Goal: Task Accomplishment & Management: Complete application form

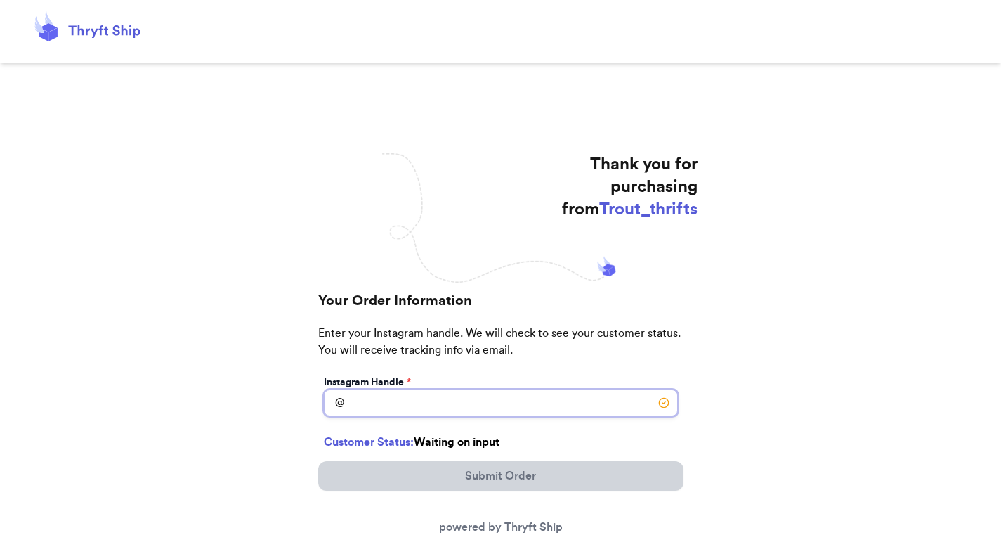
click at [402, 394] on input "Instagram Handle *" at bounding box center [501, 402] width 354 height 27
click at [419, 406] on input "Instagram Handle *" at bounding box center [501, 402] width 354 height 27
paste input "amayrani_alvarez07"
type input "amayrani_alvarez07"
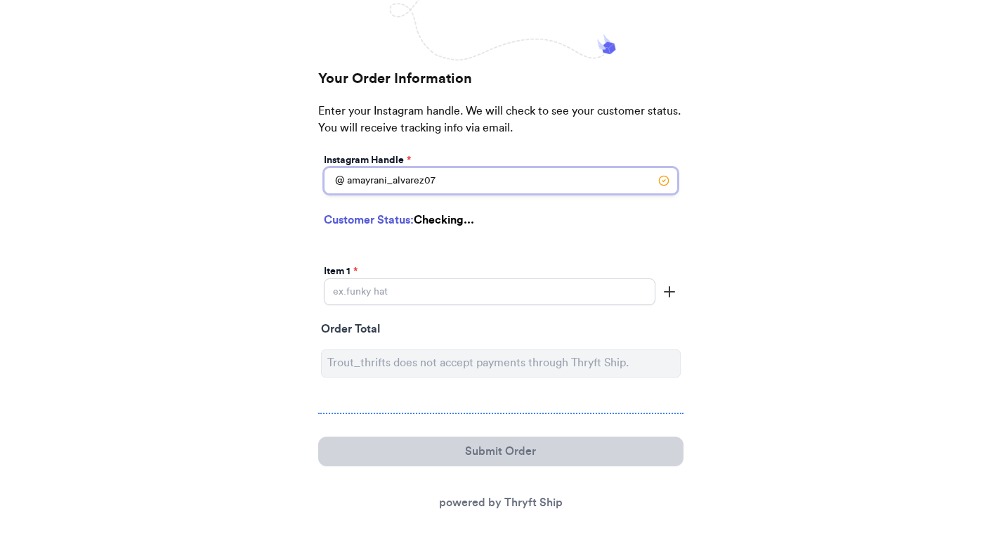
select select "OR"
type input "Milton Freewater"
type input "97862"
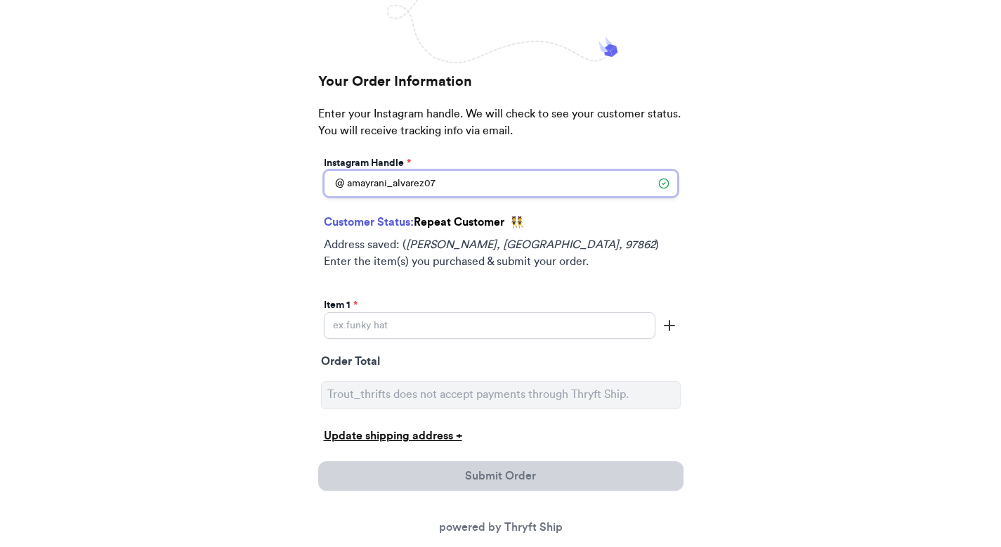
scroll to position [225, 0]
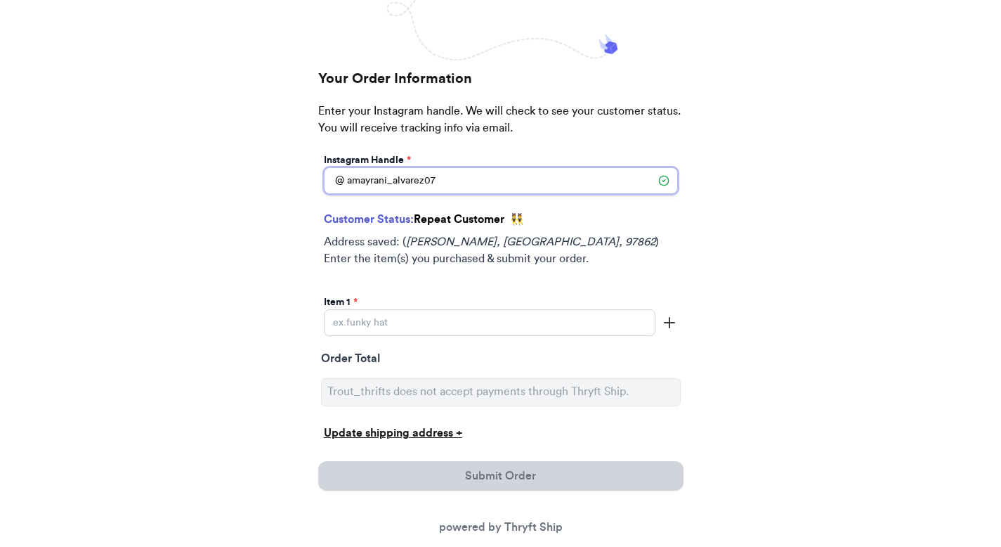
type input "amayrani_alvarez07"
click at [415, 320] on input "Instagram Handle *" at bounding box center [490, 322] width 332 height 27
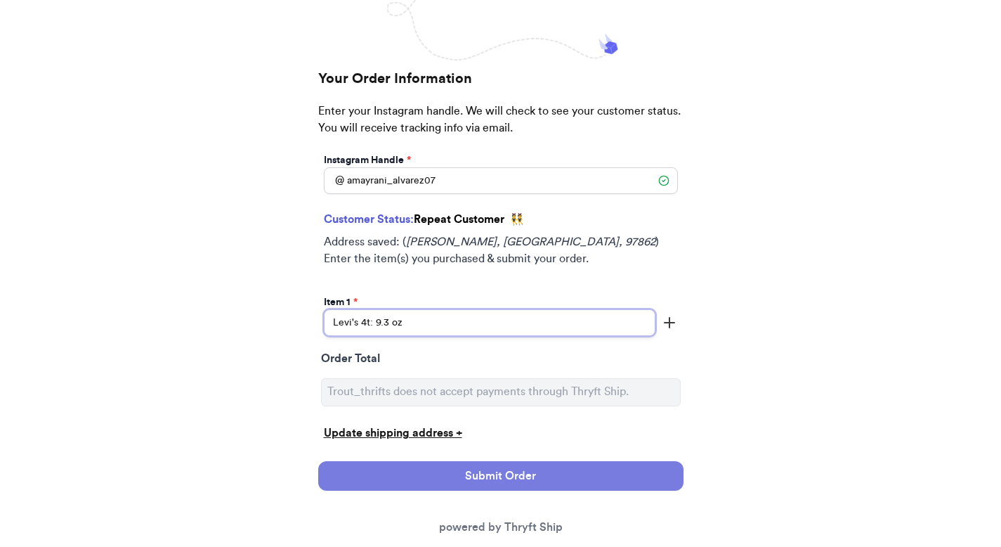
type input "Levi's 4t: 9.3 oz"
click at [485, 465] on button "Submit Order" at bounding box center [500, 476] width 365 height 30
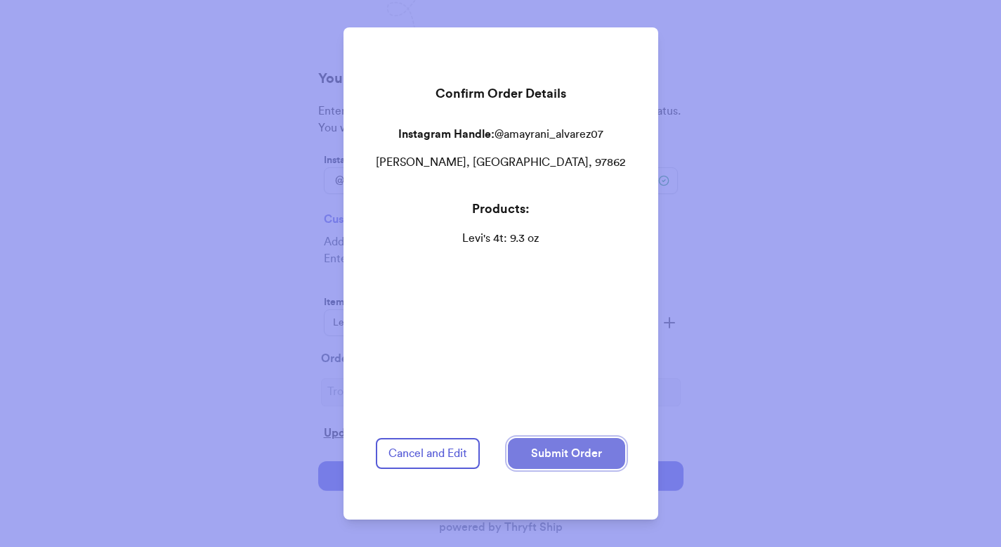
click at [536, 443] on button "Submit Order" at bounding box center [566, 453] width 117 height 31
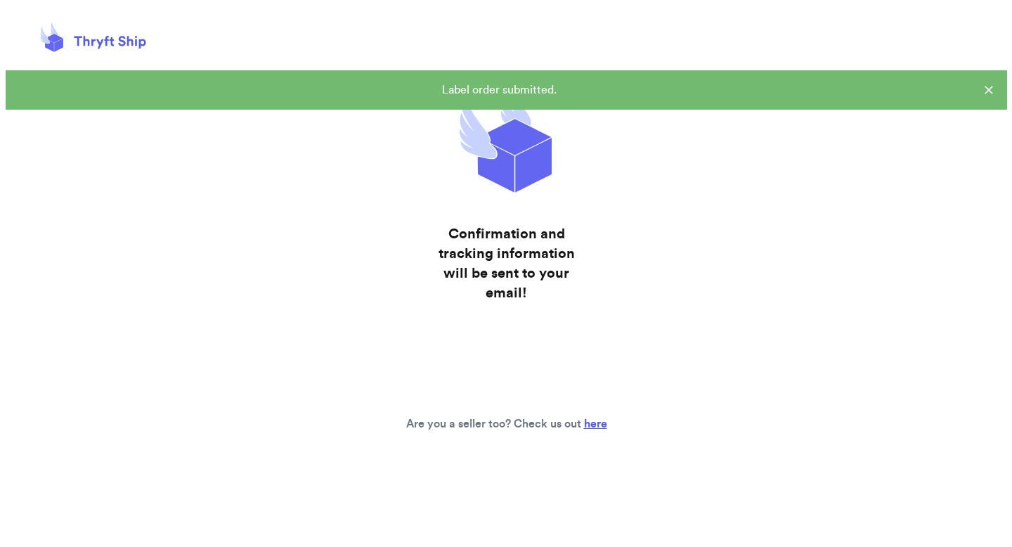
scroll to position [0, 0]
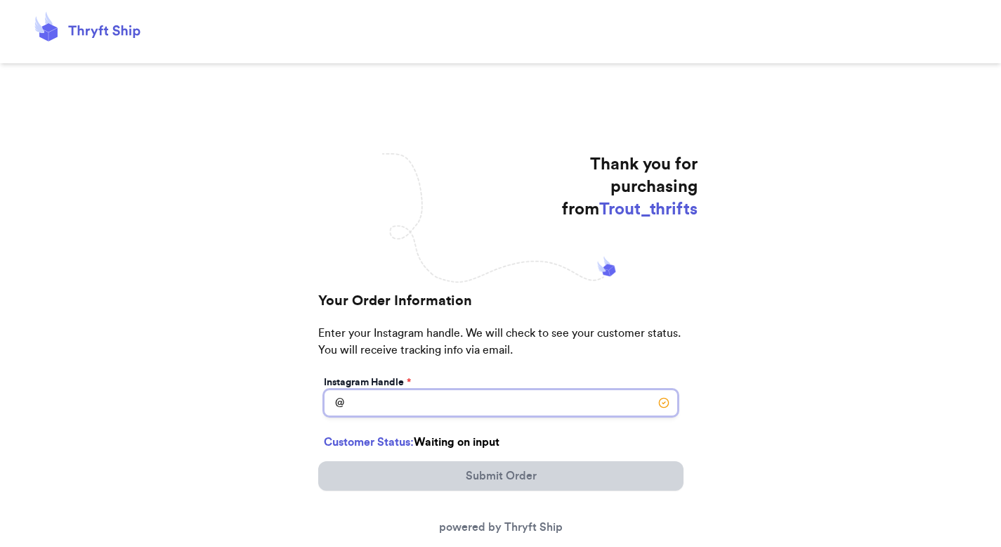
click at [361, 411] on input "Instagram Handle *" at bounding box center [501, 402] width 354 height 27
paste input "teddyblueco"
type input "teddyblueco"
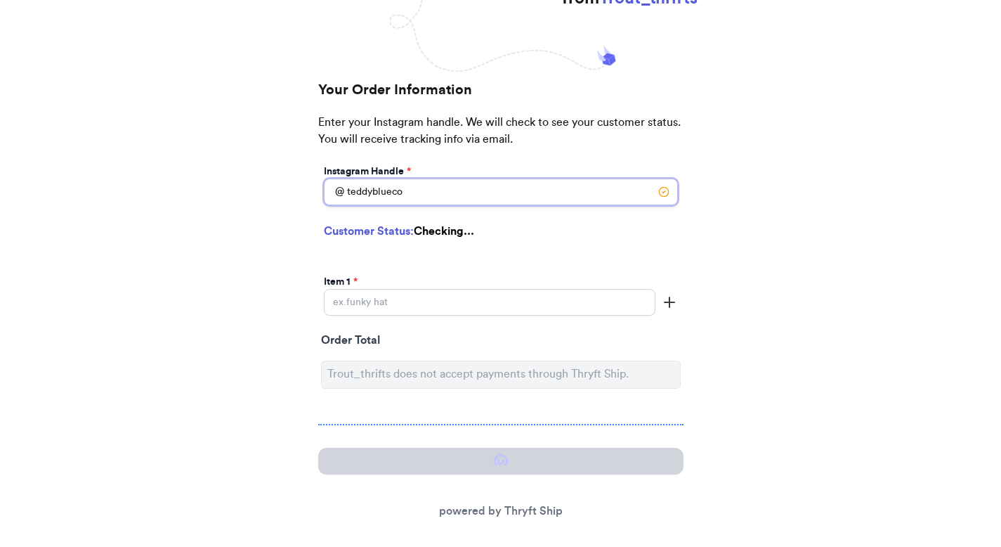
scroll to position [222, 0]
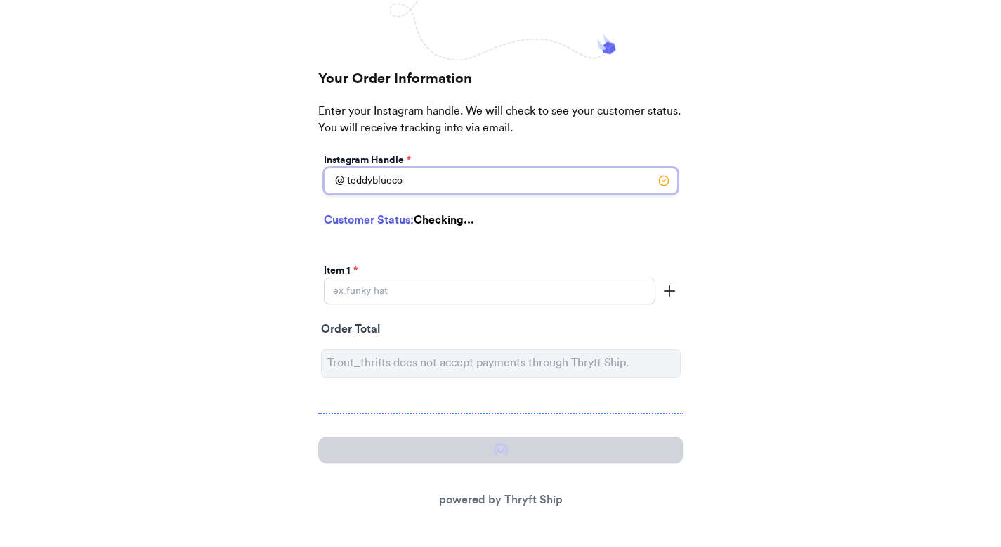
select select "PA"
type input "DU BOIS"
type input "15801"
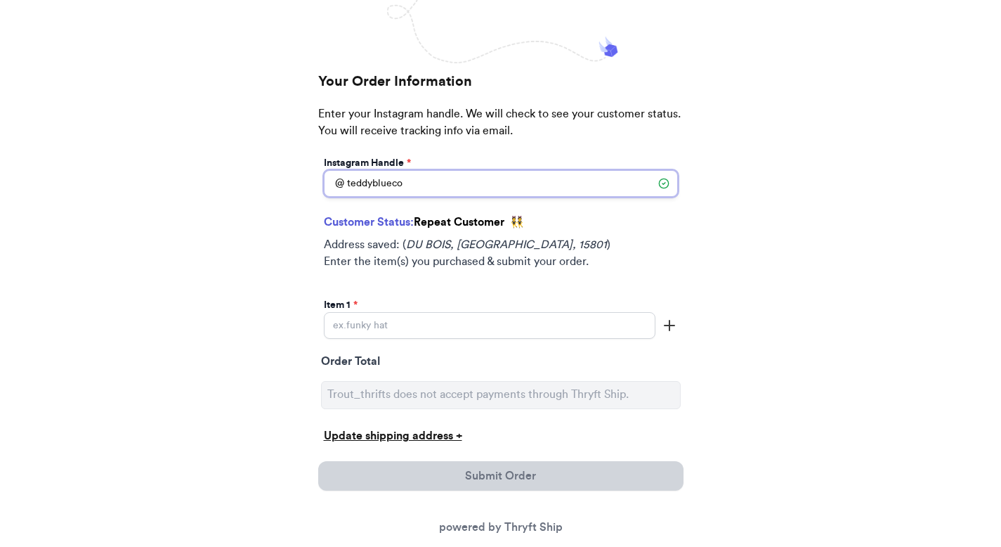
type input "teddyblueco"
click at [470, 312] on input "Instagram Handle *" at bounding box center [490, 325] width 332 height 27
paste input "[PERSON_NAME] car long sleeve"
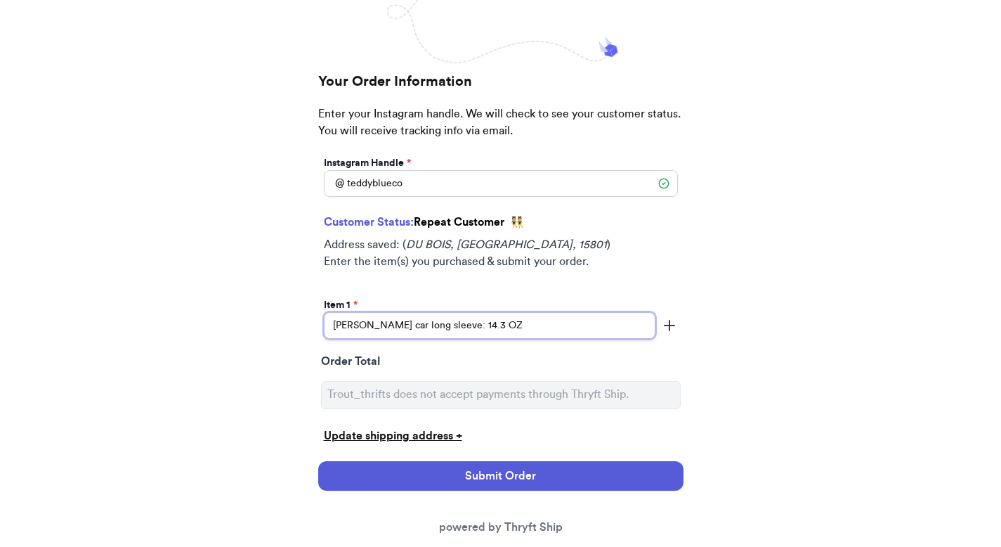
type input "[PERSON_NAME] car long sleeve: 14.3 OZ"
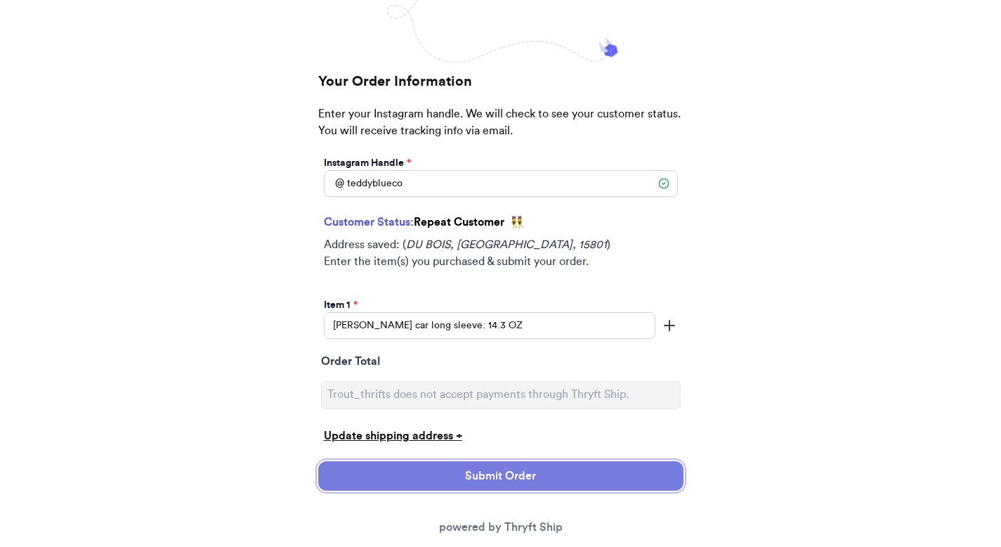
click at [577, 476] on button "Submit Order" at bounding box center [500, 476] width 365 height 30
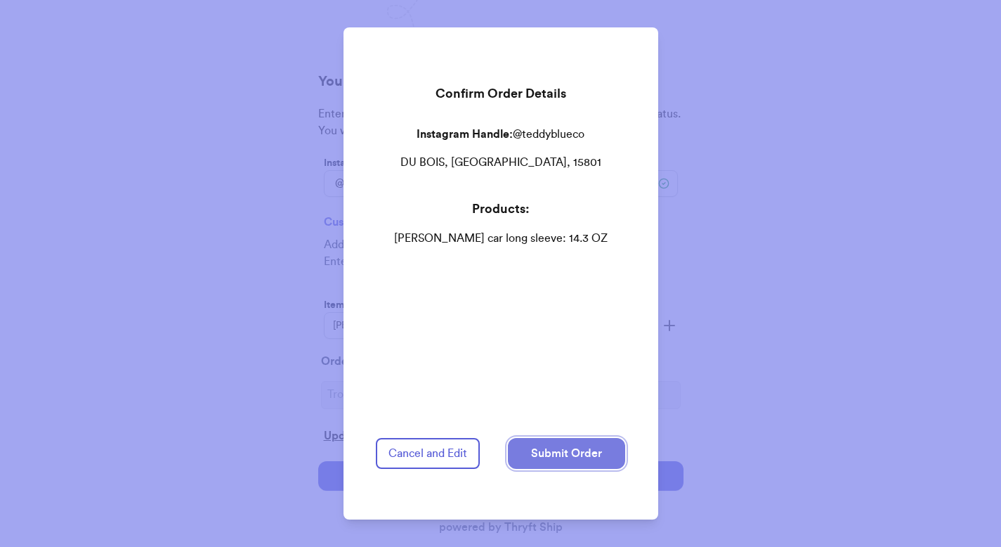
click at [580, 438] on button "Submit Order" at bounding box center [566, 453] width 117 height 31
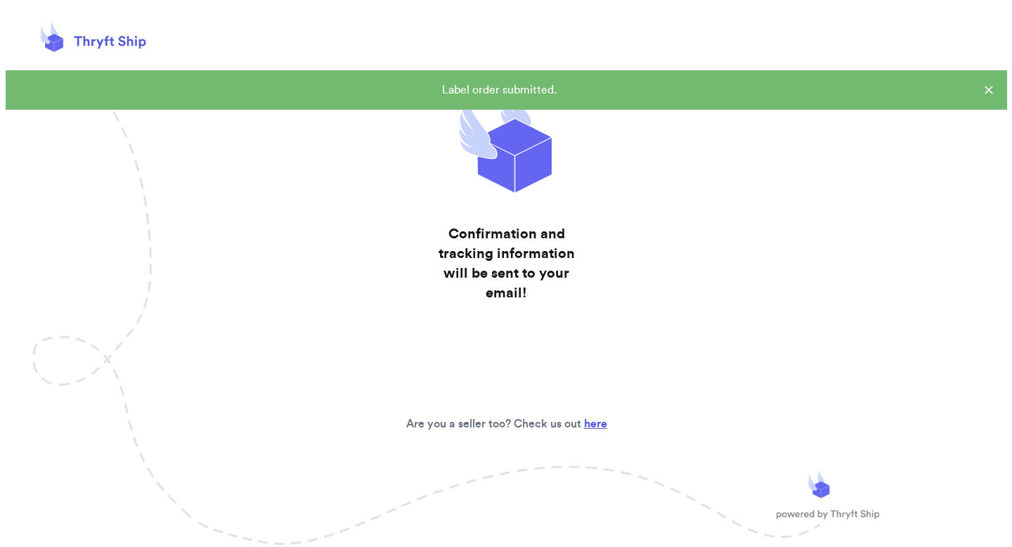
scroll to position [0, 0]
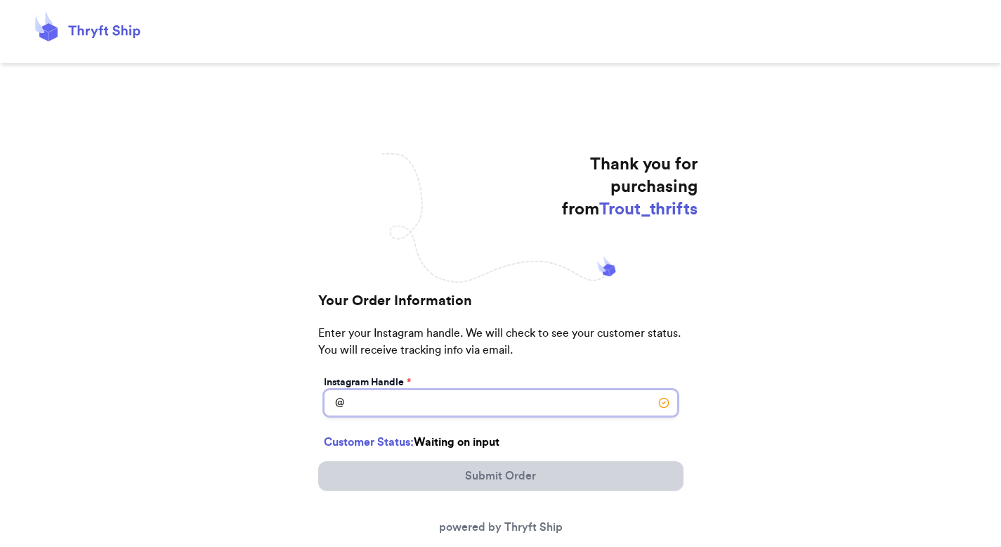
click at [384, 407] on input "Instagram Handle *" at bounding box center [501, 402] width 354 height 27
paste input "sugar_and_honey_boutique"
type input "sugar_and_honey_boutique"
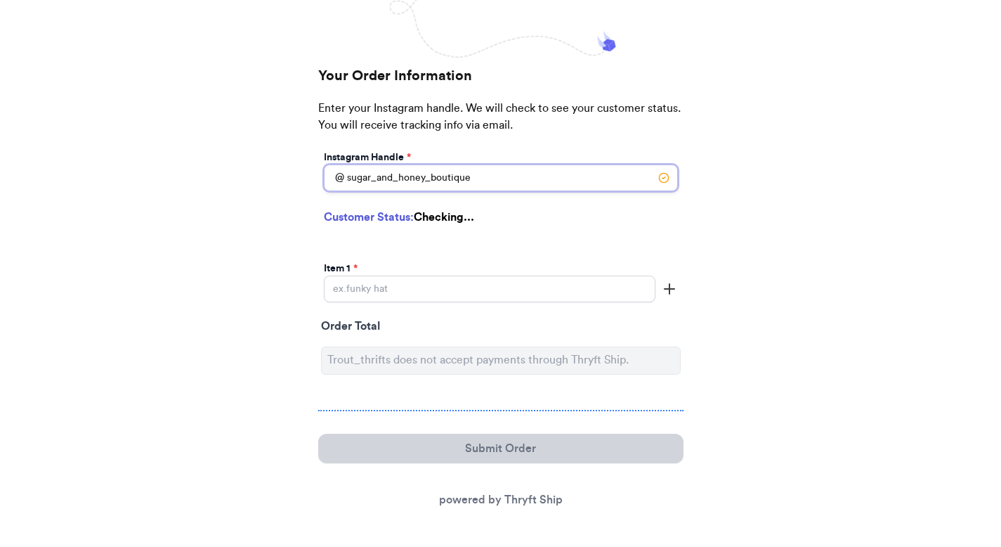
scroll to position [225, 0]
select select "OH"
type input "Pickerington"
type input "43147"
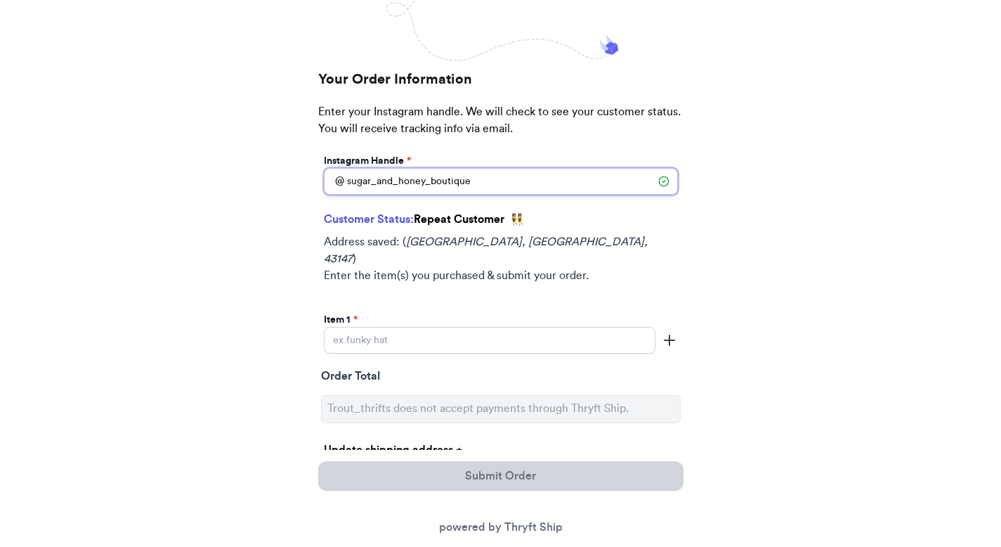
type input "sugar_and_honey_boutique"
click at [444, 329] on input "Instagram Handle *" at bounding box center [490, 340] width 332 height 27
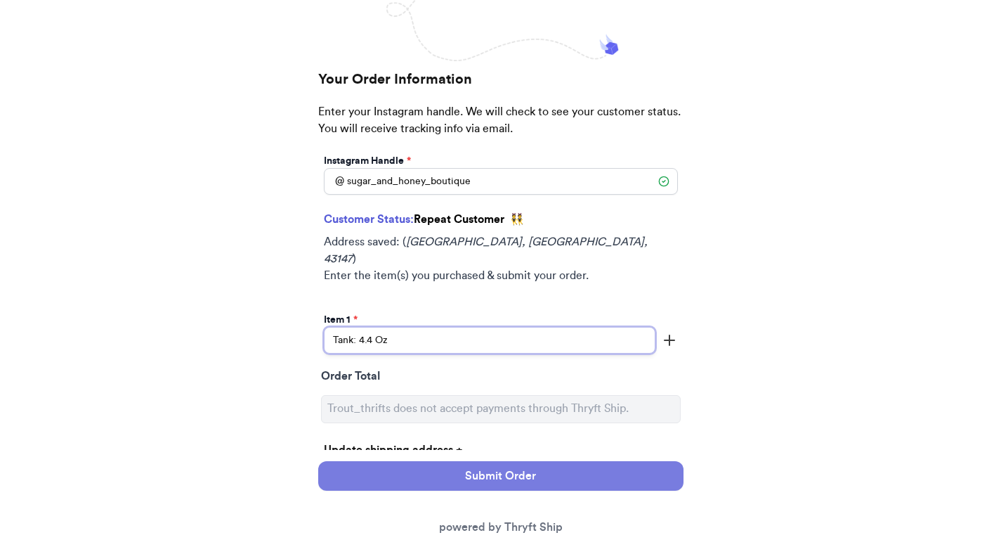
type input "Tank: 4.4 Oz"
click at [445, 483] on button "Submit Order" at bounding box center [500, 476] width 365 height 30
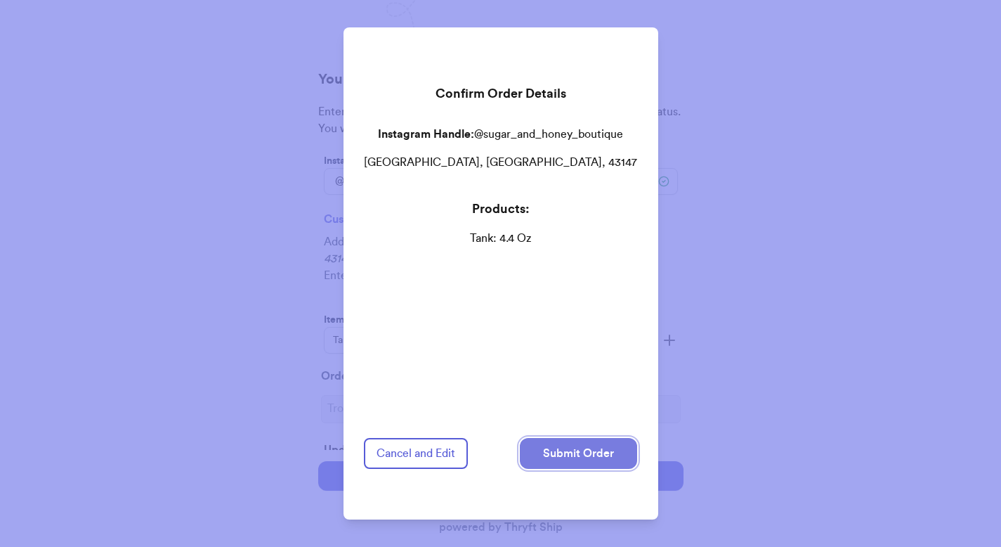
click at [547, 449] on button "Submit Order" at bounding box center [578, 453] width 117 height 31
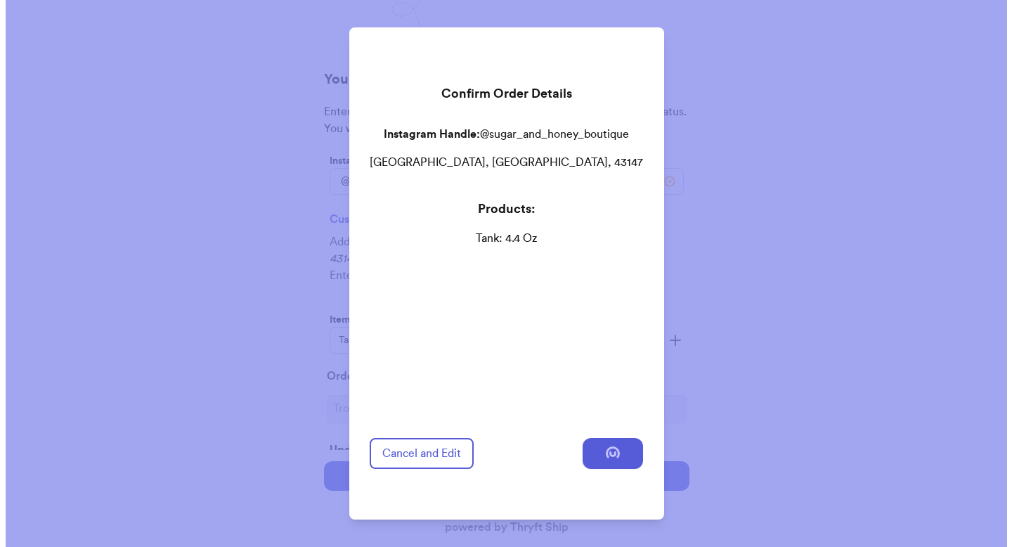
scroll to position [0, 0]
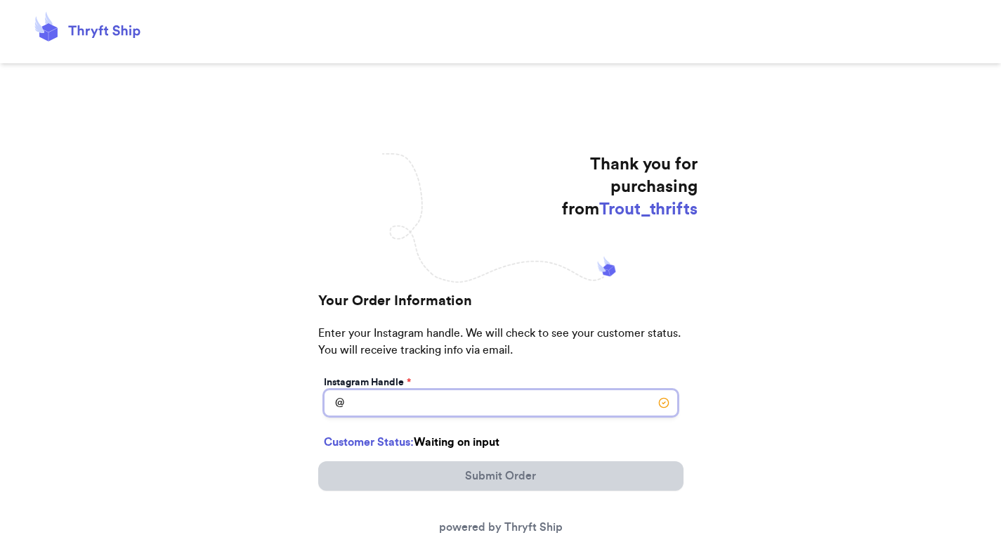
click at [402, 396] on input "Instagram Handle *" at bounding box center [501, 402] width 354 height 27
paste input "boardsbyseniaa"
type input "boardsbyseniaa"
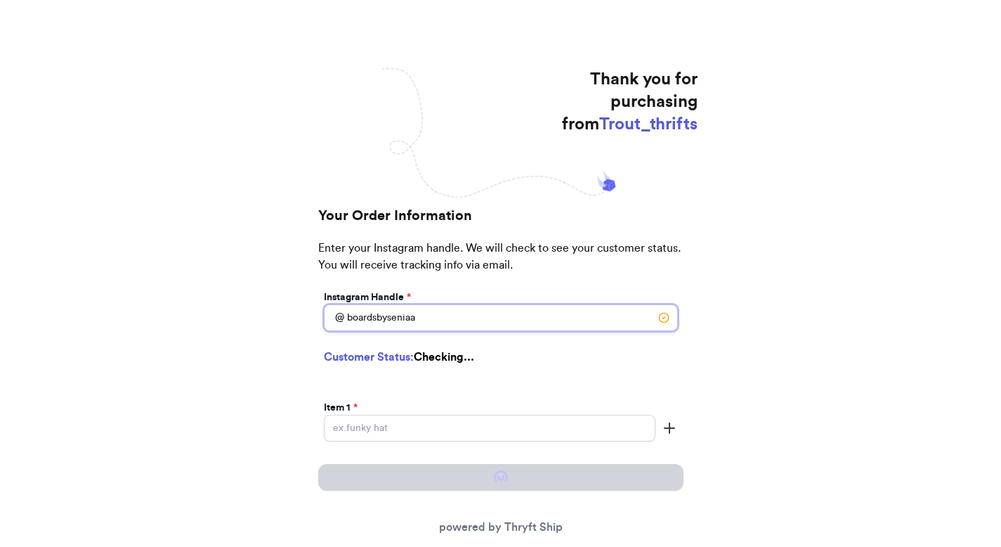
select select "CA"
type input "Atwater"
type input "95301"
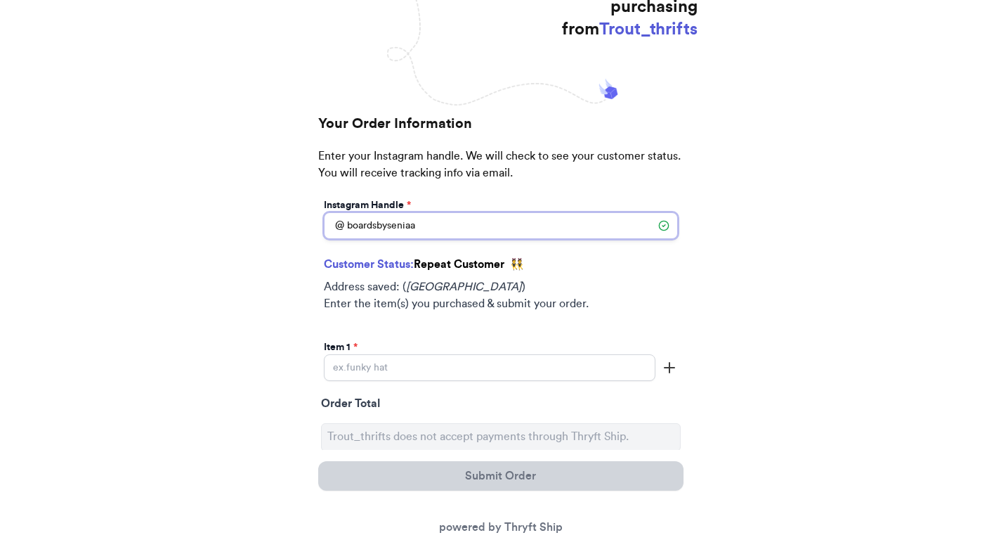
type input "boardsbyseniaa"
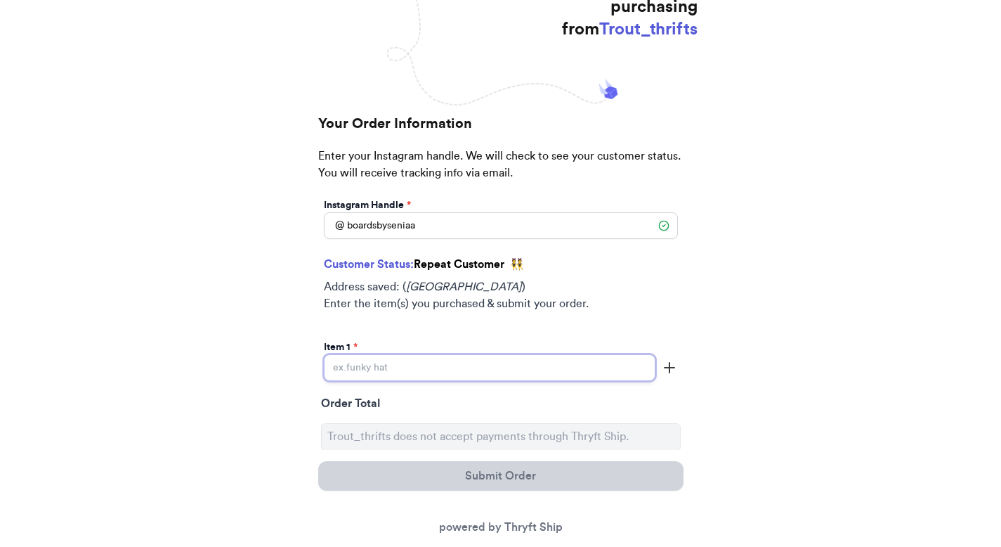
click at [463, 365] on input "Instagram Handle *" at bounding box center [490, 367] width 332 height 27
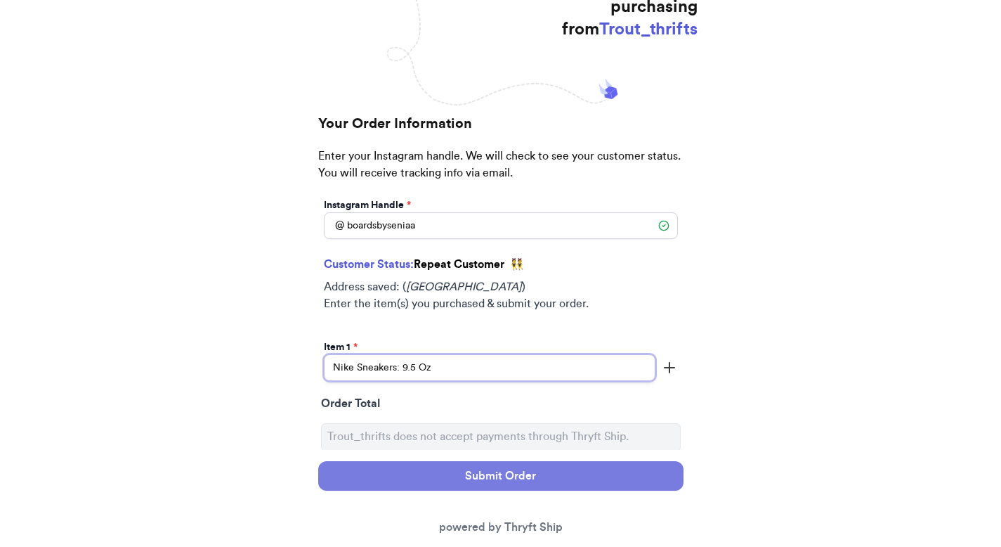
type input "Nike Sneakers: 9.5 Oz"
click at [409, 486] on button "Submit Order" at bounding box center [500, 476] width 365 height 30
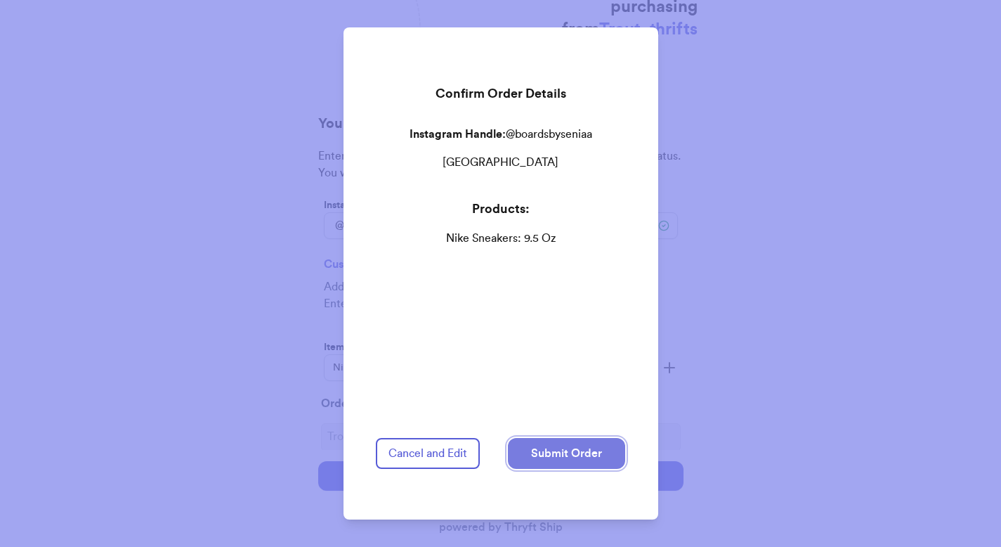
click at [537, 445] on button "Submit Order" at bounding box center [566, 453] width 117 height 31
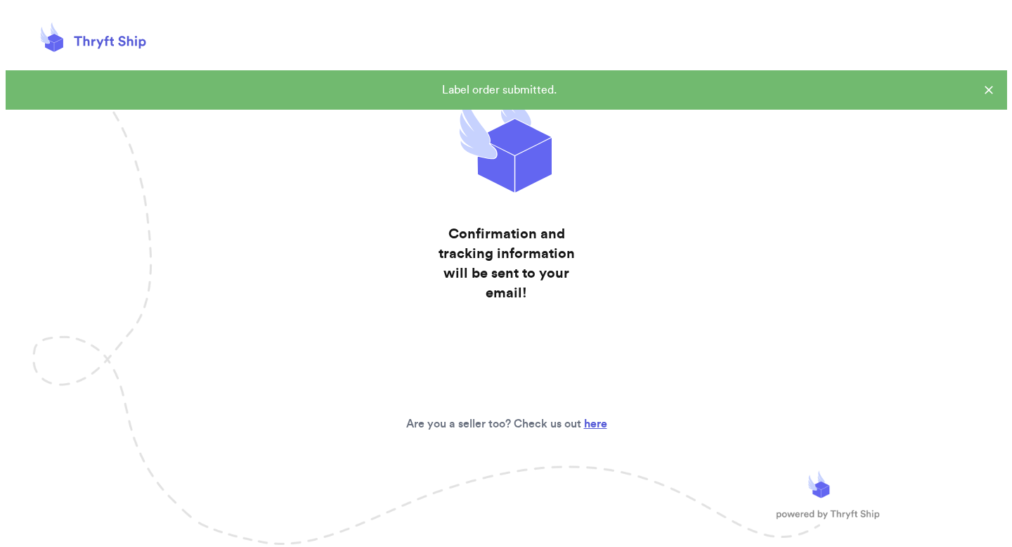
scroll to position [0, 0]
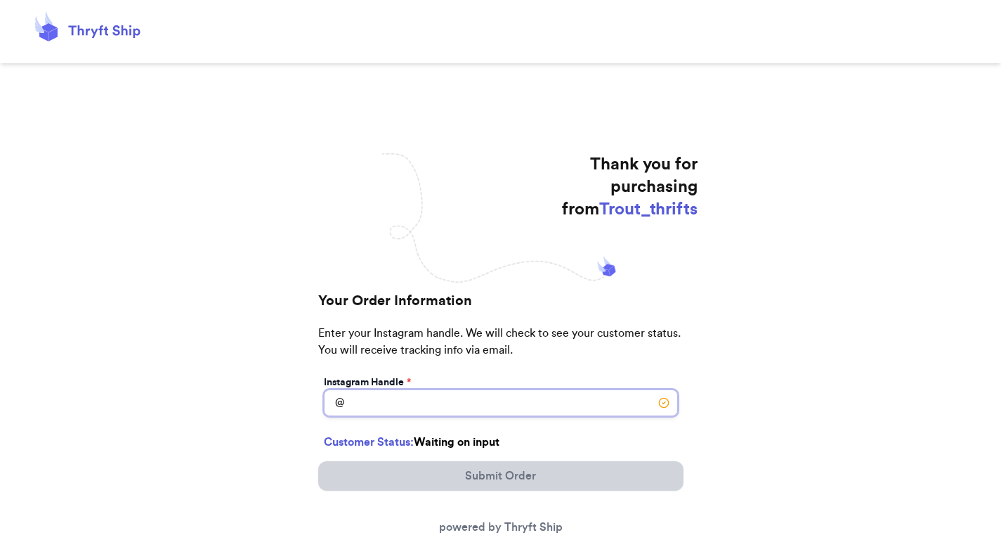
drag, startPoint x: 419, startPoint y: 407, endPoint x: 424, endPoint y: 397, distance: 10.7
click at [419, 406] on input "Instagram Handle *" at bounding box center [501, 402] width 354 height 27
paste input "thriiftedgems2"
type input "thriiftedgems2"
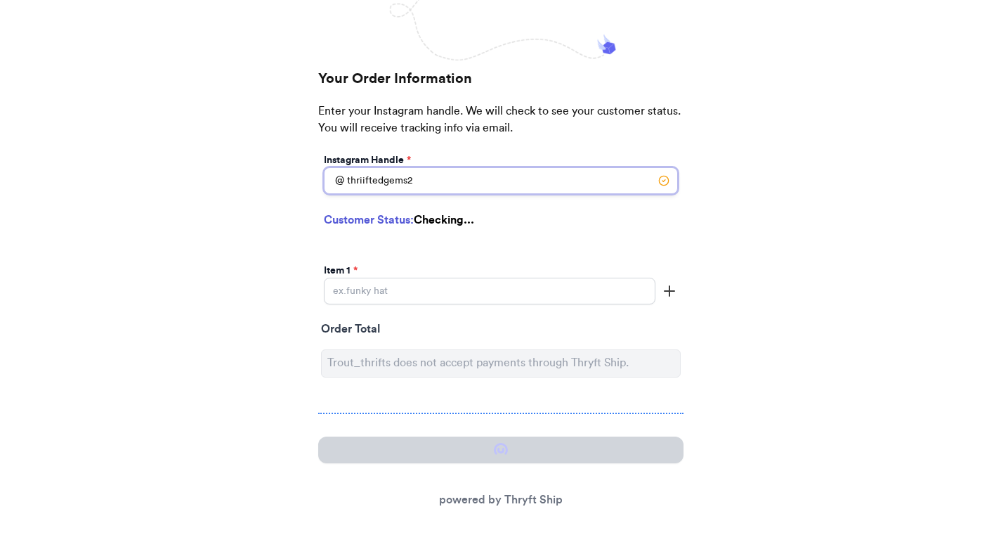
select select "CA"
type input "[GEOGRAPHIC_DATA]"
type input "92804"
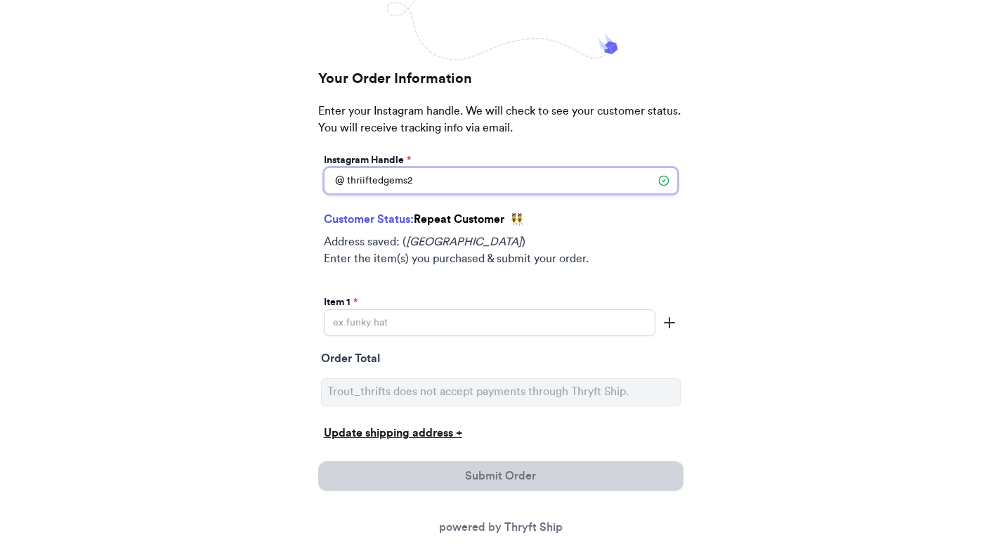
type input "thriiftedgems2"
click at [443, 318] on input "Instagram Handle *" at bounding box center [490, 322] width 332 height 27
paste input "101 Dalmatian overalls"
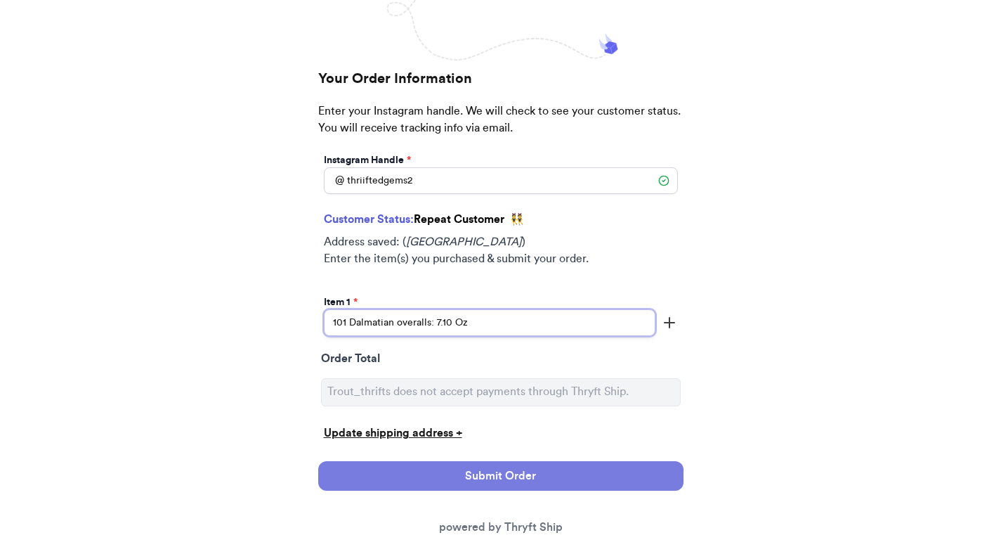
type input "101 Dalmatian overalls: 7.10 Oz"
click at [570, 480] on button "Submit Order" at bounding box center [500, 476] width 365 height 30
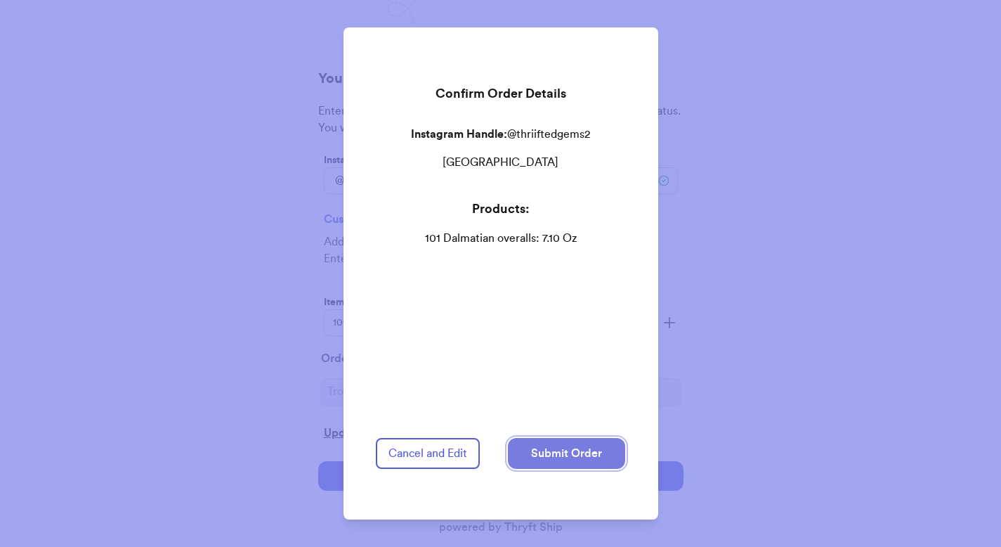
click at [581, 443] on button "Submit Order" at bounding box center [566, 453] width 117 height 31
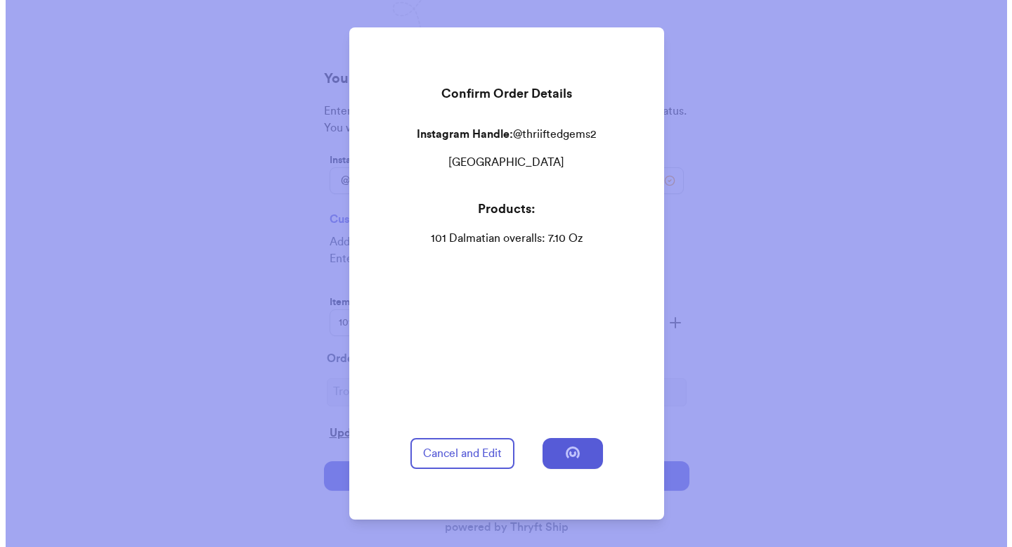
scroll to position [0, 0]
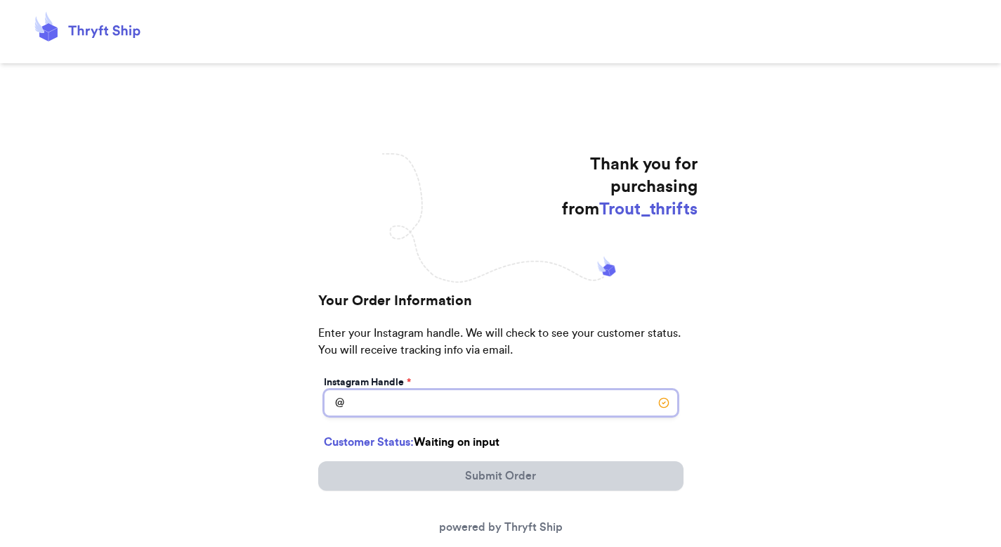
click at [410, 407] on input "Instagram Handle *" at bounding box center [501, 402] width 354 height 27
paste input "jvsmine.17"
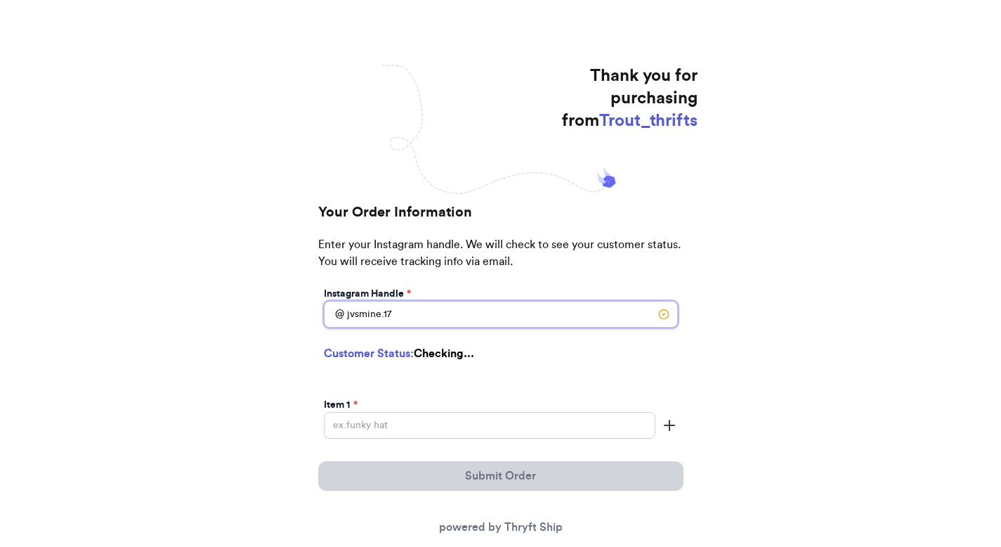
scroll to position [124, 0]
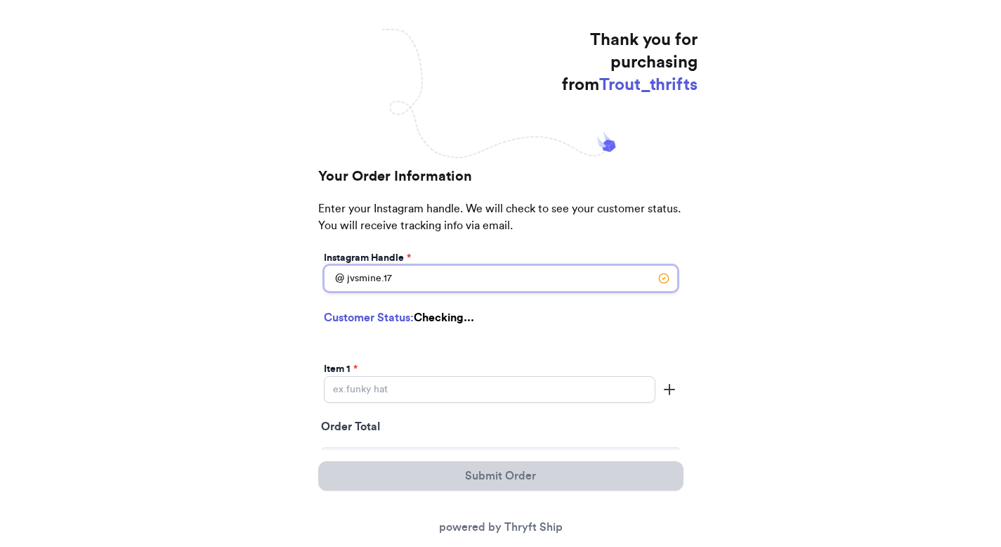
type input "jvsmine.17"
click at [495, 386] on input "Instagram Handle *" at bounding box center [490, 389] width 332 height 27
type input "Phoenix"
type input "85029"
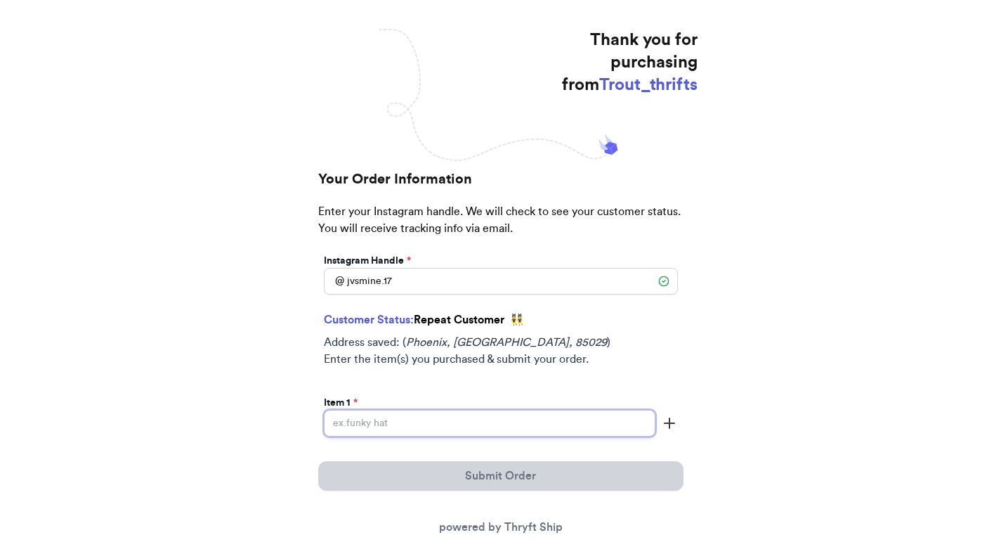
paste input "jvsmine.17"
type input "jvsmine.17"
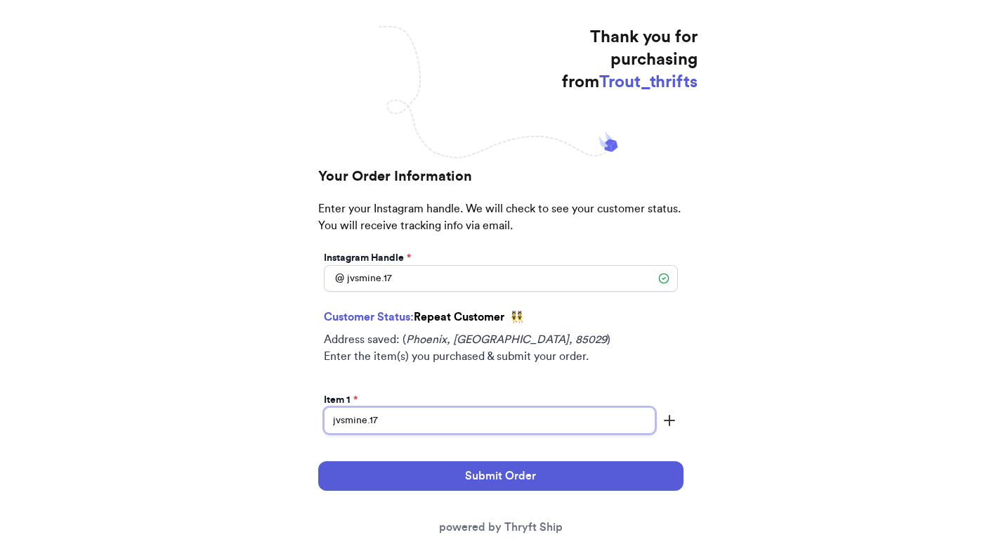
scroll to position [247, 0]
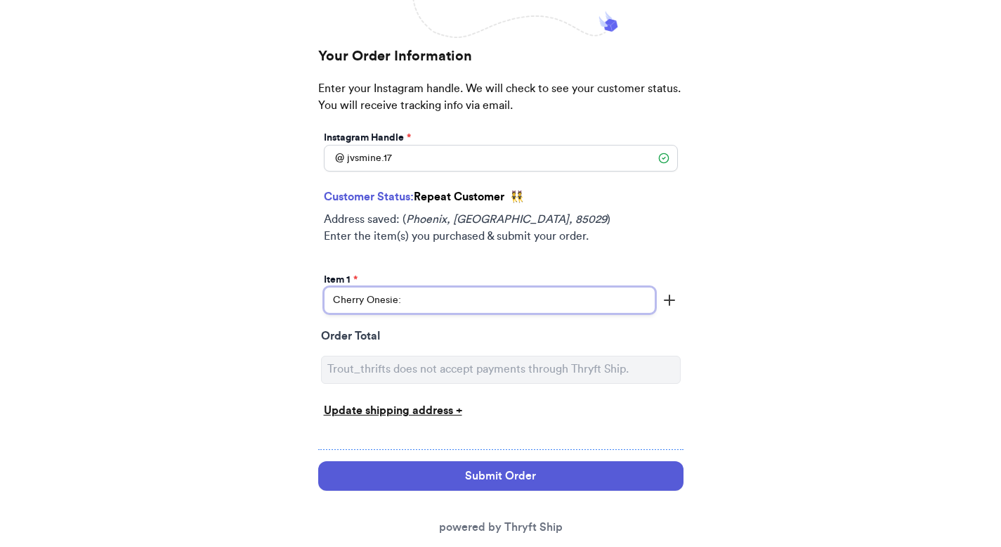
type input "Cherry Onesie:"
click at [401, 414] on div "Update shipping address +" at bounding box center [501, 410] width 354 height 17
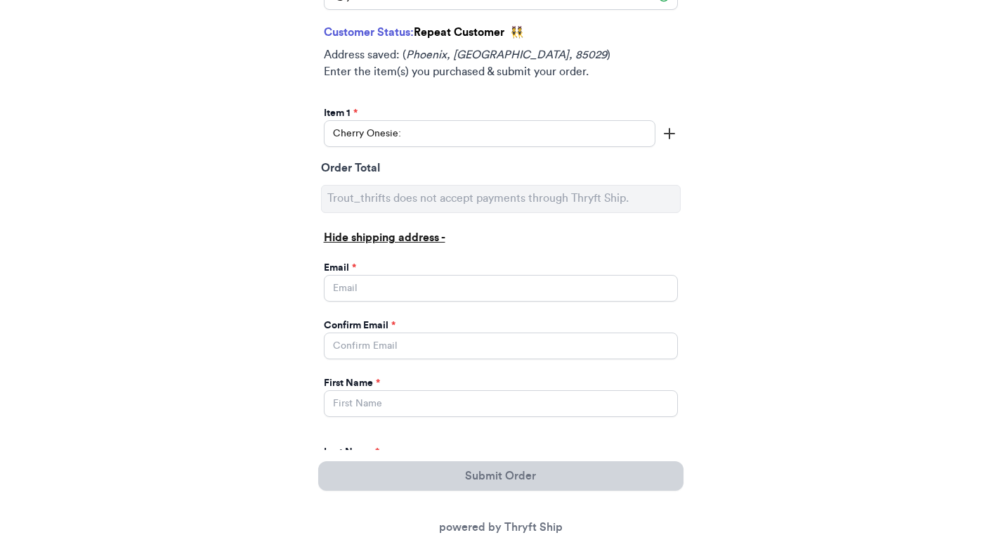
scroll to position [531, 0]
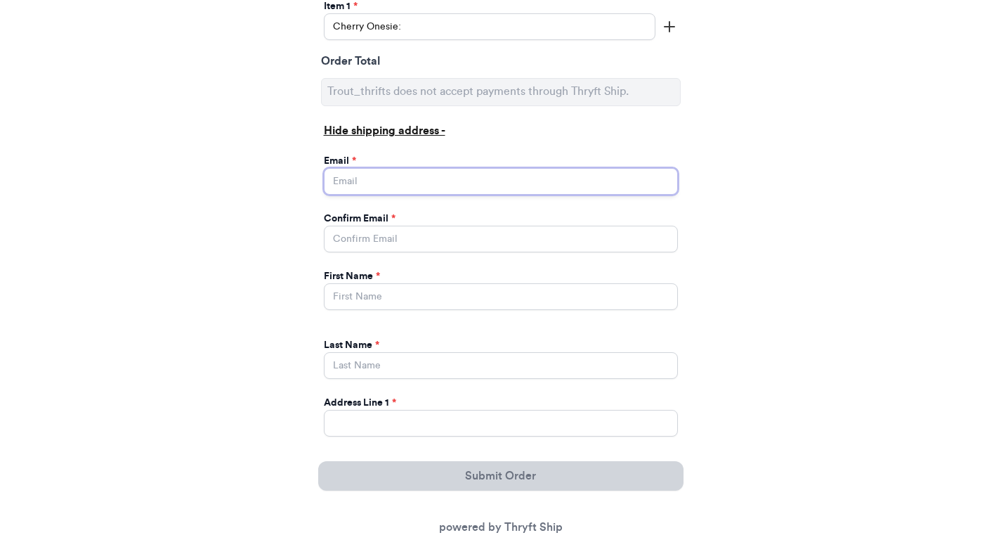
click at [476, 183] on input "Instagram Handle *" at bounding box center [501, 181] width 354 height 27
paste input "jasminehm2024@yahoo.com"
type input "jasminehm2024@yahoo.com"
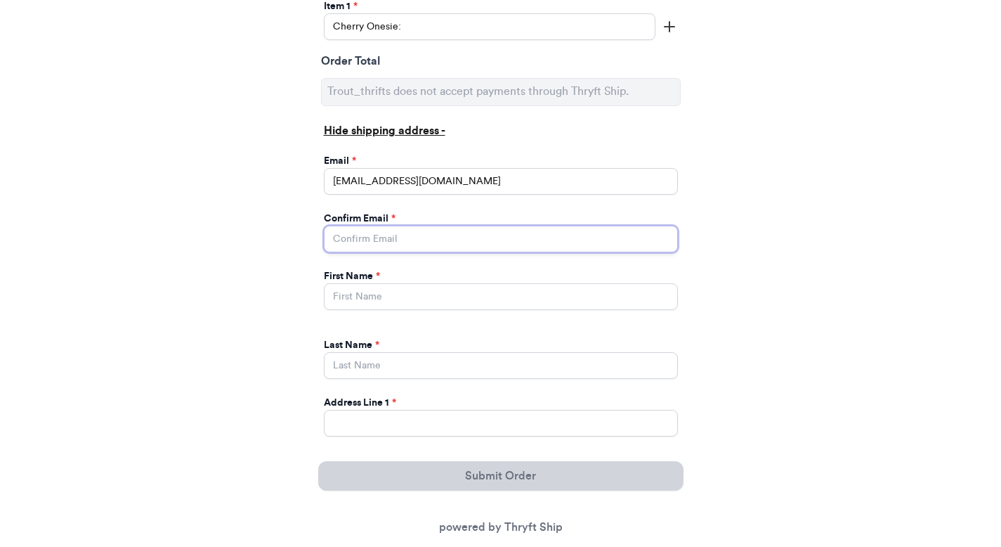
click at [364, 233] on input "Instagram Handle *" at bounding box center [501, 238] width 354 height 27
paste input "jasminehm2024@yahoo.com"
type input "jasminehm2024@yahoo.com"
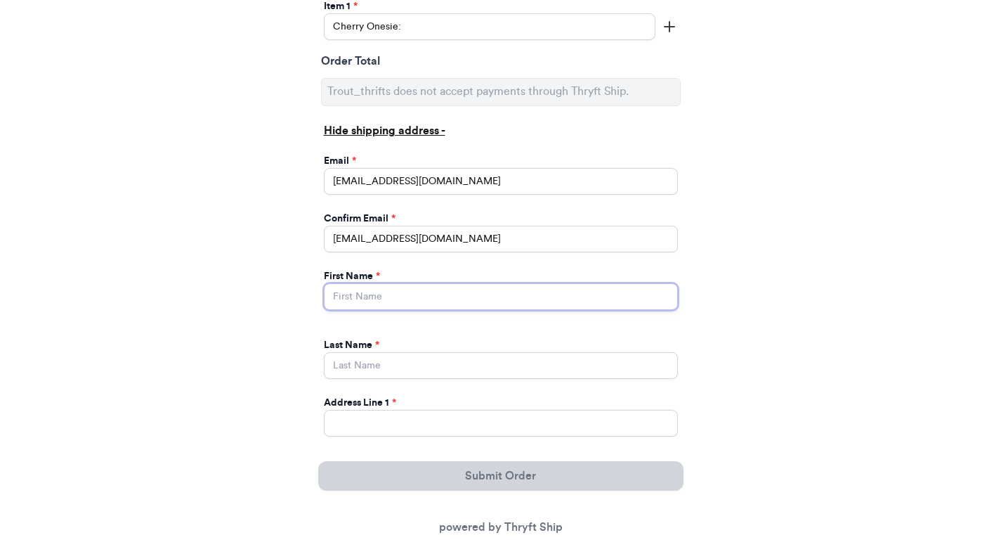
click at [364, 302] on input "Instagram Handle *" at bounding box center [501, 296] width 354 height 27
paste input "Jasmine"
type input "Jasmine"
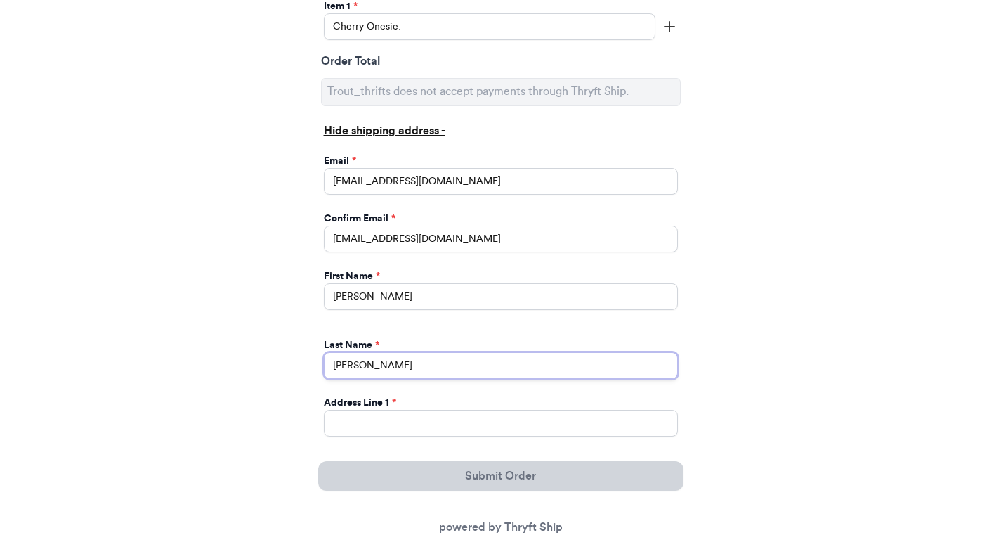
type input "Mendez"
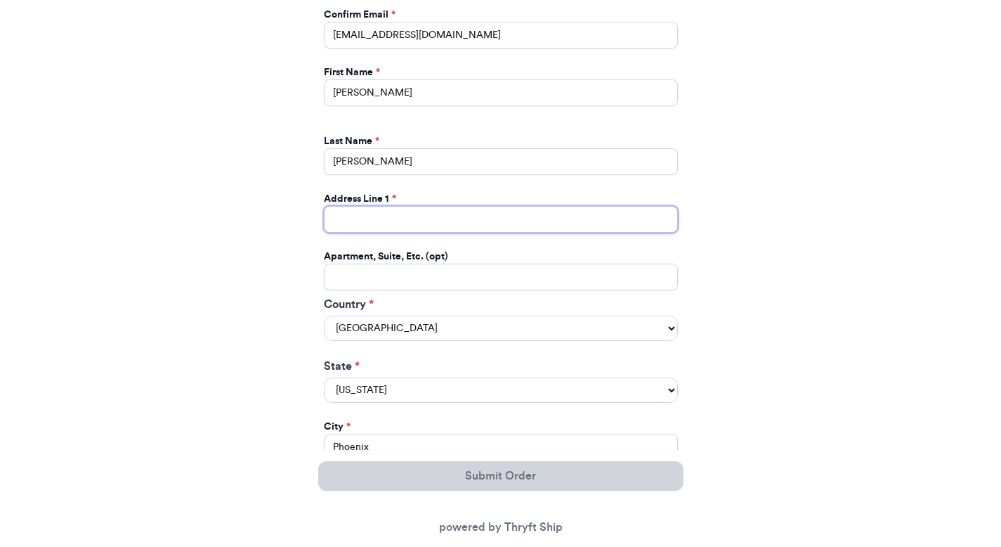
scroll to position [803, 0]
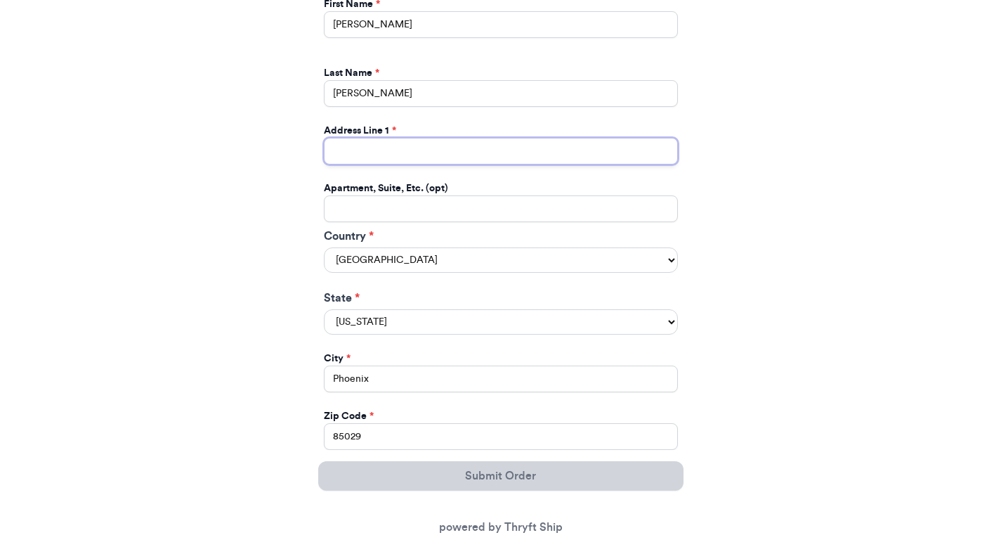
paste input "13421 N 43rd Ave"
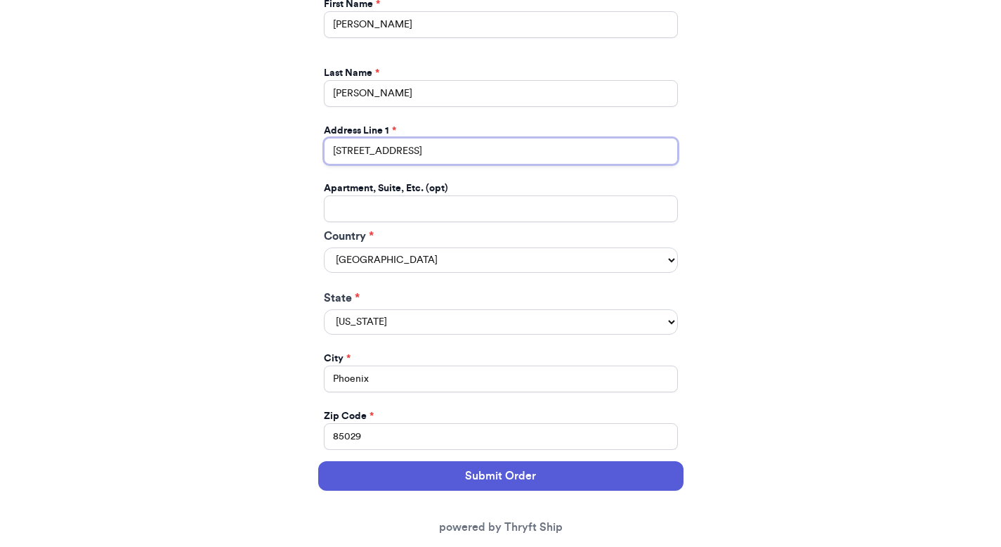
click at [423, 144] on input "13421 N 43rd Ave" at bounding box center [501, 151] width 354 height 27
type input "13421 N 43rd Ave"
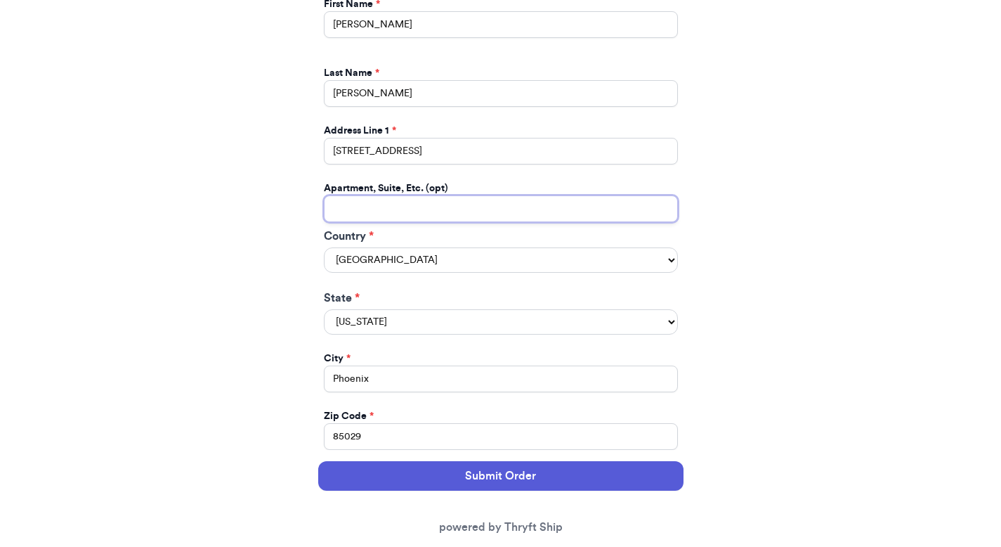
click at [462, 202] on input "Instagram Handle *" at bounding box center [501, 208] width 354 height 27
paste input "Apt 1024"
type input "Apt 1024"
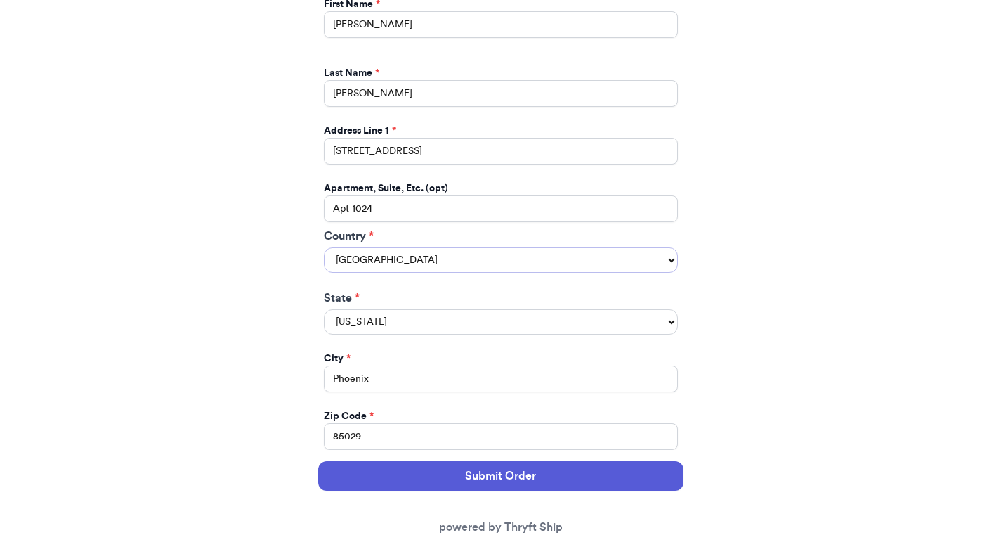
click at [451, 268] on select "United States Canada Australia" at bounding box center [501, 259] width 354 height 25
click at [433, 316] on select "Alabama Alaska Arizona Arkansas California Colorado Connecticut Delaware Distri…" at bounding box center [501, 321] width 354 height 25
click at [324, 310] on select "Alabama Alaska Arizona Arkansas California Colorado Connecticut Delaware Distri…" at bounding box center [501, 321] width 354 height 25
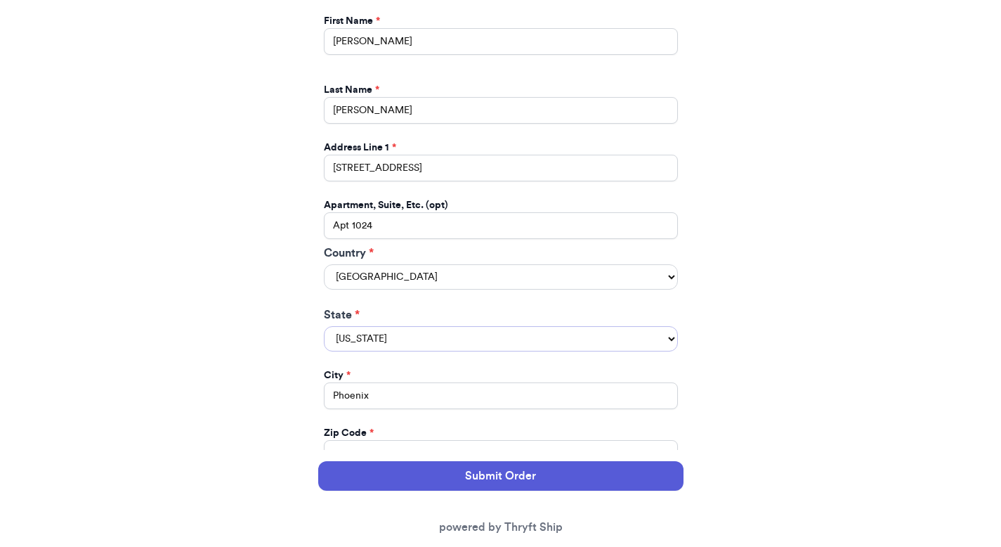
click at [431, 326] on select "Alabama Alaska Arizona Arkansas California Colorado Connecticut Delaware Distri…" at bounding box center [501, 338] width 354 height 25
select select "AZ"
click at [324, 326] on select "Alabama Alaska Arizona Arkansas California Colorado Connecticut Delaware Distri…" at bounding box center [501, 338] width 354 height 25
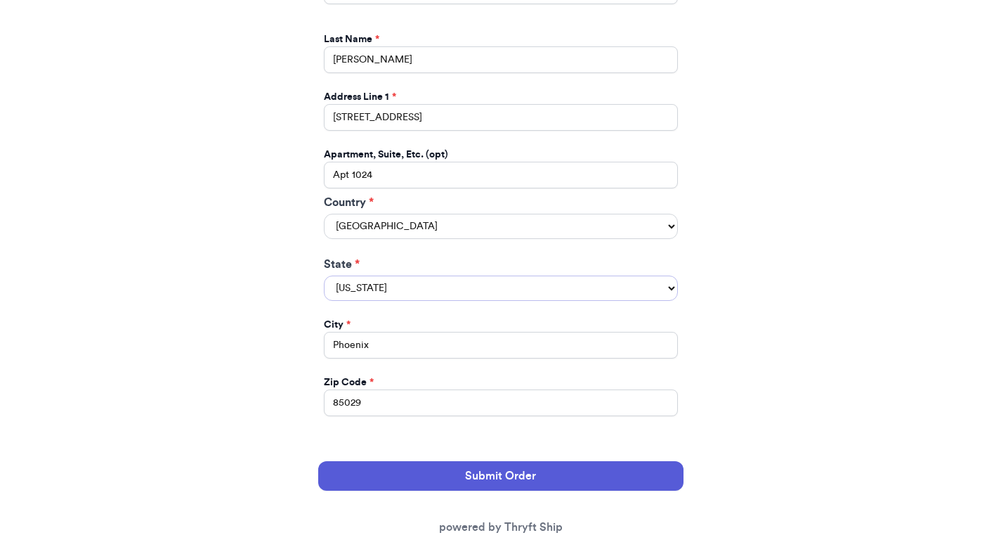
scroll to position [882, 0]
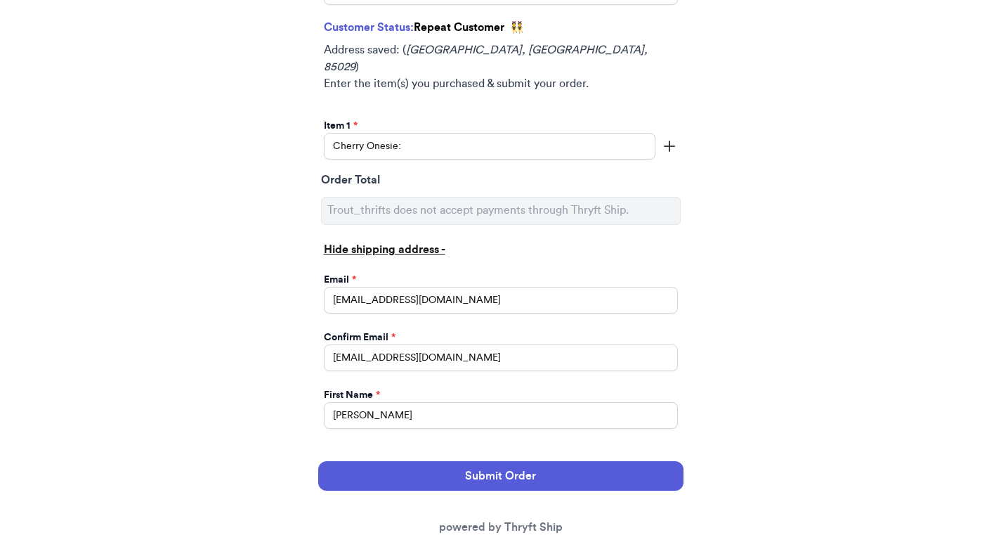
scroll to position [204, 0]
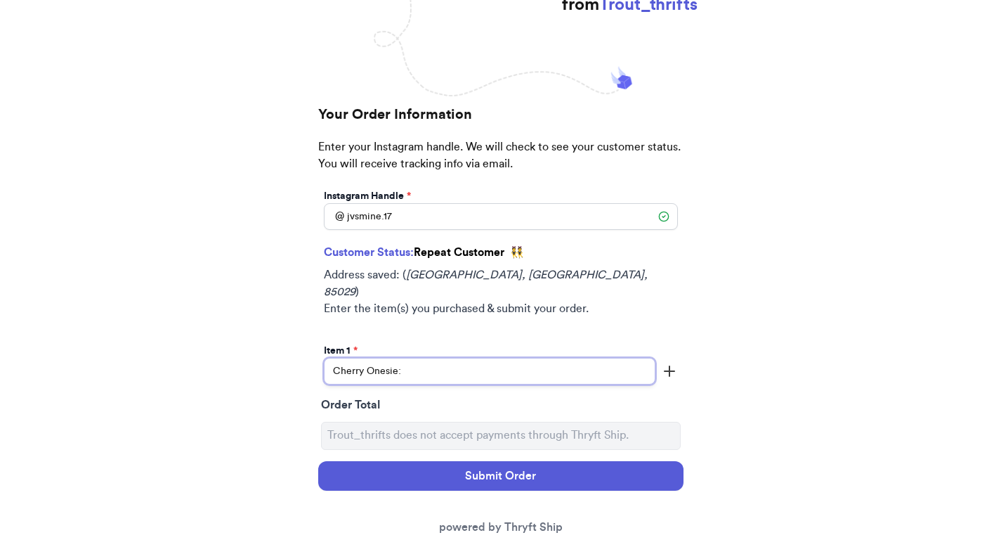
click at [549, 365] on input "Cherry Onesie:" at bounding box center [490, 371] width 332 height 27
paste input "2.90"
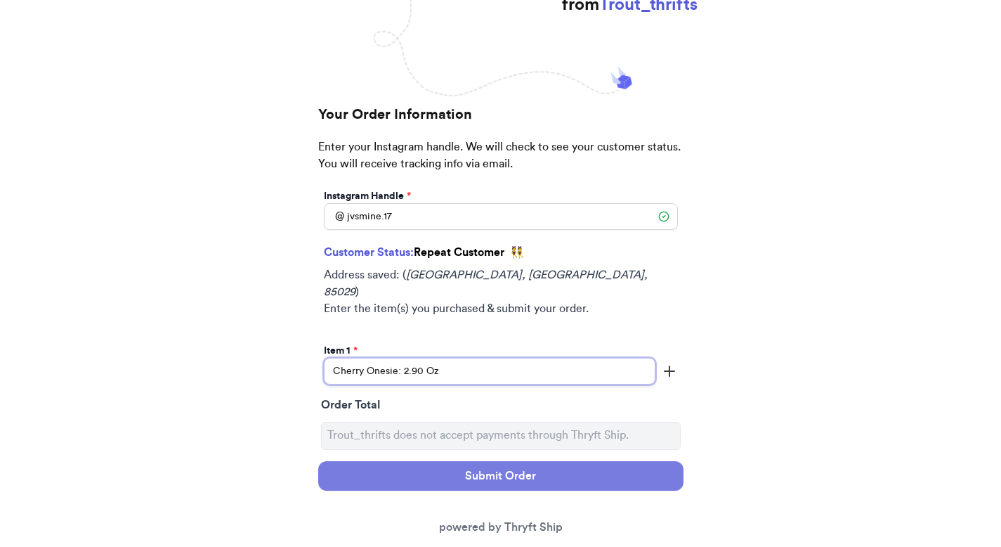
type input "Cherry Onesie: 2.90 Oz"
click at [459, 465] on button "Submit Order" at bounding box center [500, 476] width 365 height 30
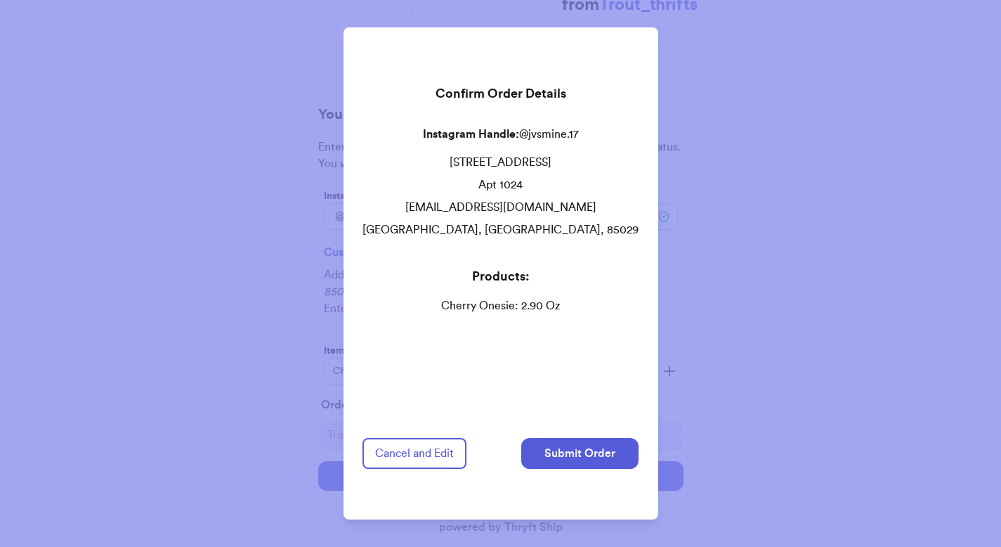
click at [541, 426] on div "Confirm Order Details Instagram Handle: @ jvsmine.17 13421 N 43rd Ave Apt 1024 …" at bounding box center [501, 273] width 310 height 492
click at [562, 447] on button "Submit Order" at bounding box center [579, 453] width 117 height 31
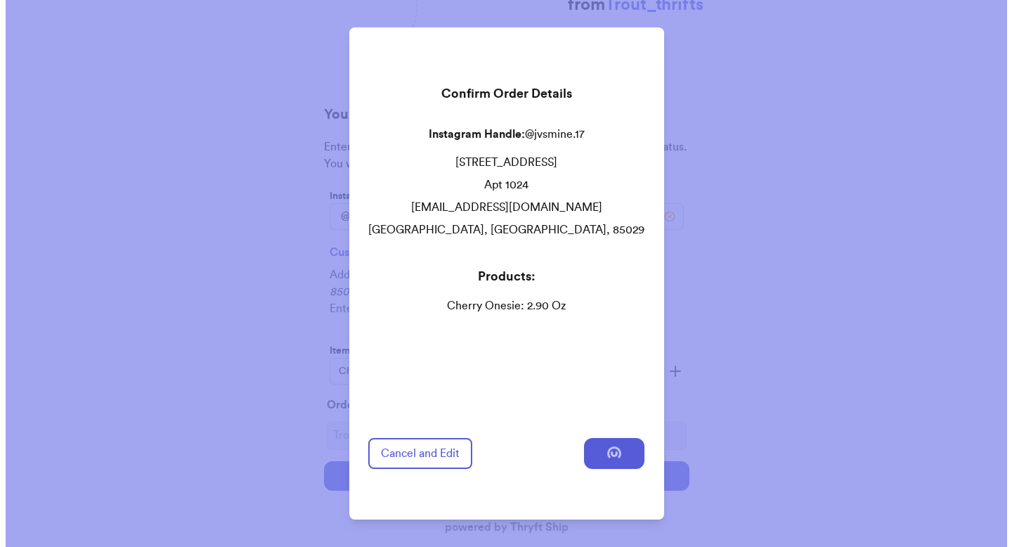
scroll to position [0, 0]
